Goal: Find specific page/section: Find specific page/section

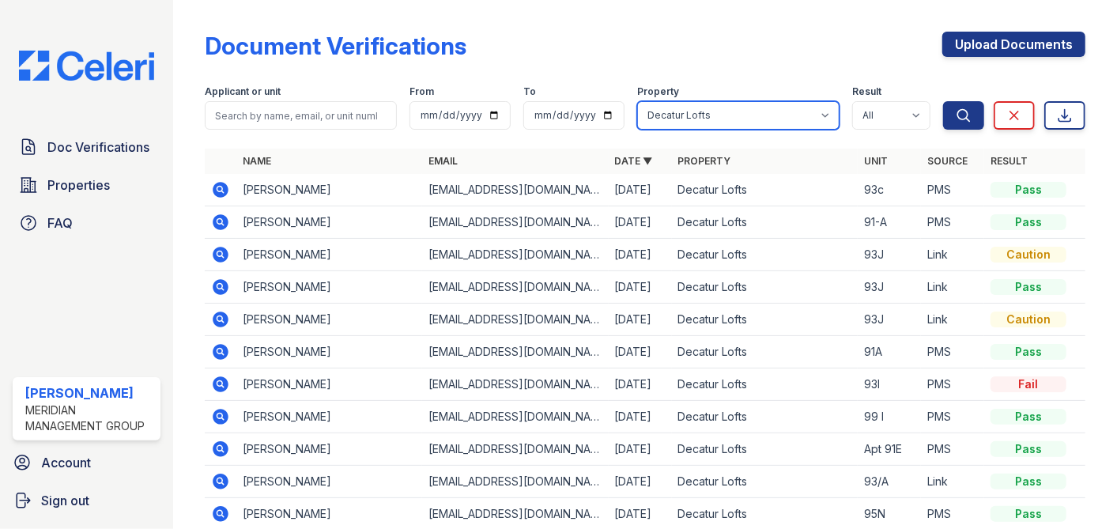
click at [812, 113] on select "All Candler Village Carlton Ford Cedarview Townhomes Decatur Lofts Oak Valley S…" at bounding box center [738, 115] width 202 height 28
click at [637, 101] on select "All Candler Village Carlton Ford Cedarview Townhomes Decatur Lofts Oak Valley S…" at bounding box center [738, 115] width 202 height 28
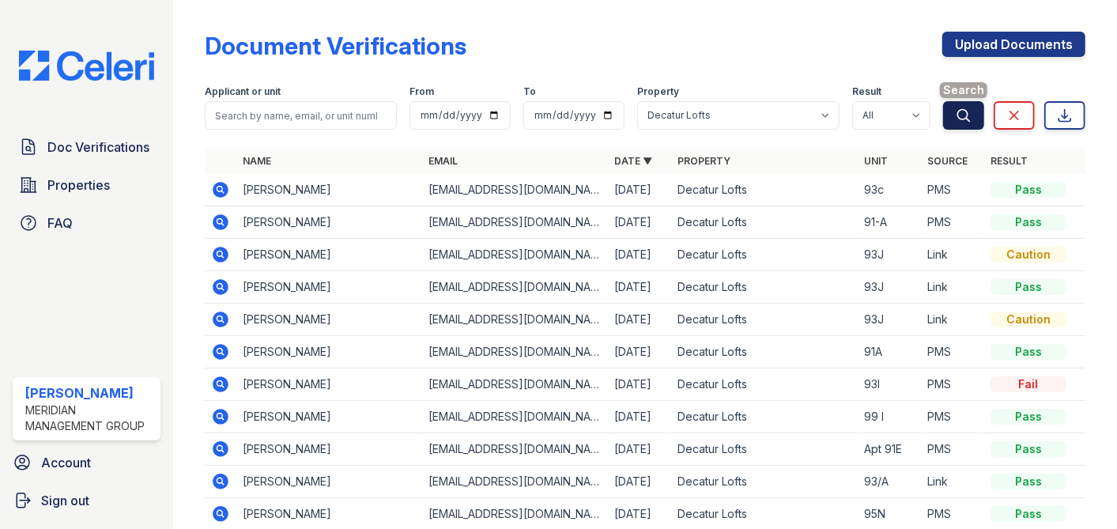
click at [958, 109] on icon "submit" at bounding box center [964, 115] width 12 height 12
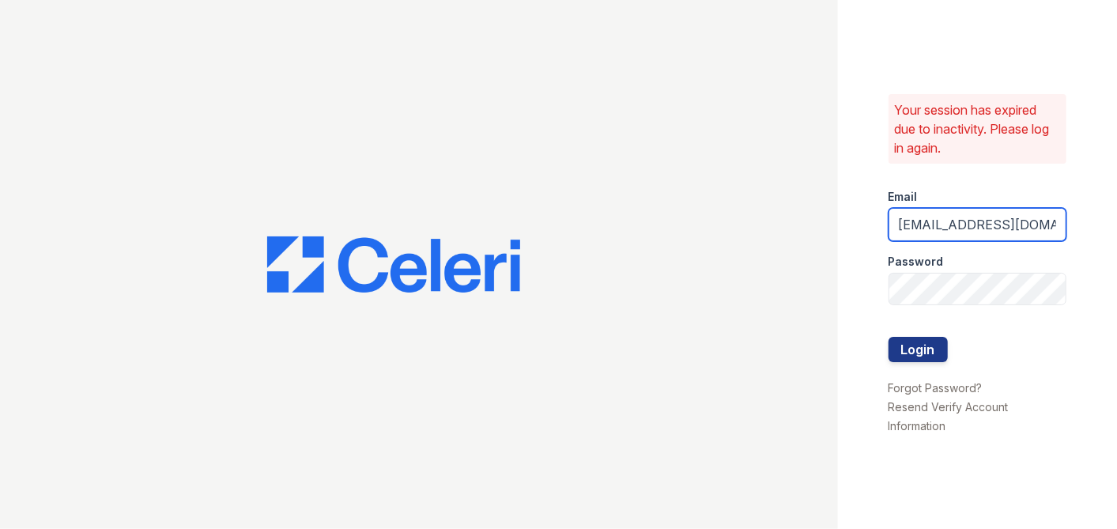
click at [955, 218] on input "eoquendo@mmgmgt.com" at bounding box center [977, 224] width 178 height 33
type input "lreed@mmgmgt.com"
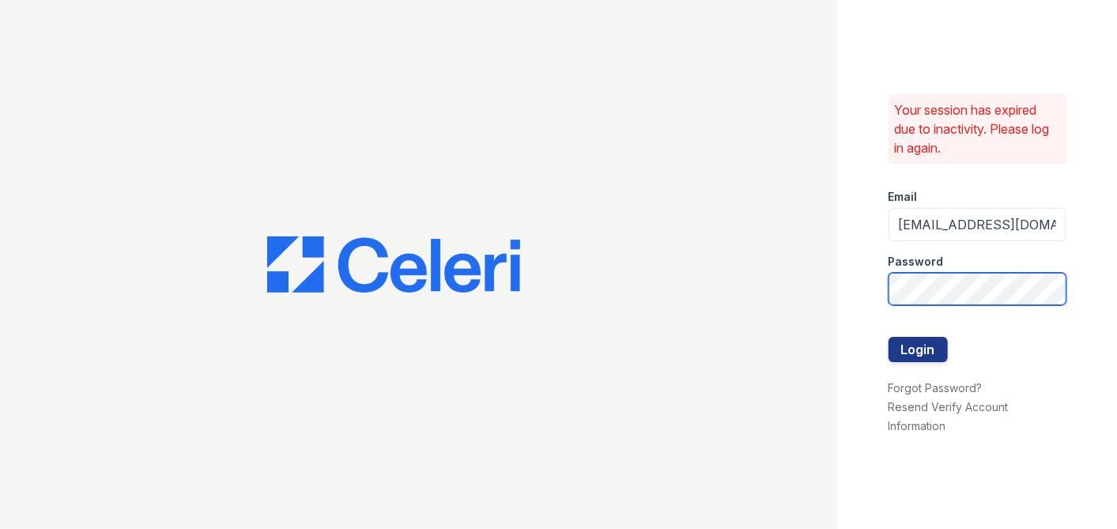
click at [888, 337] on button "Login" at bounding box center [917, 349] width 59 height 25
